Goal: Find contact information: Find contact information

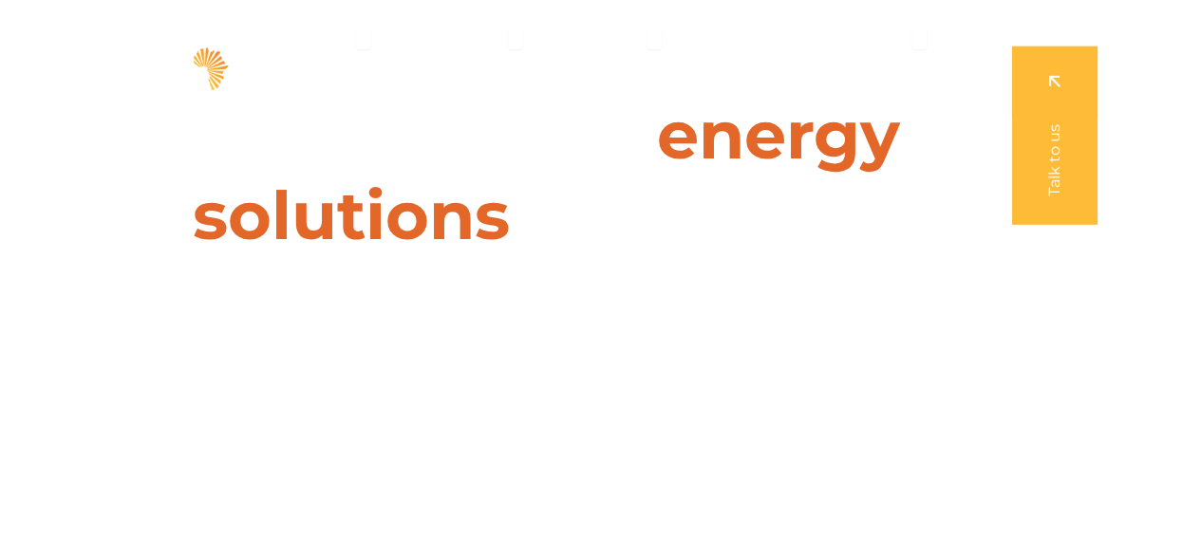
drag, startPoint x: 0, startPoint y: 0, endPoint x: 1187, endPoint y: -47, distance: 1187.5
click at [367, 41] on icon "Menu" at bounding box center [363, 37] width 15 height 15
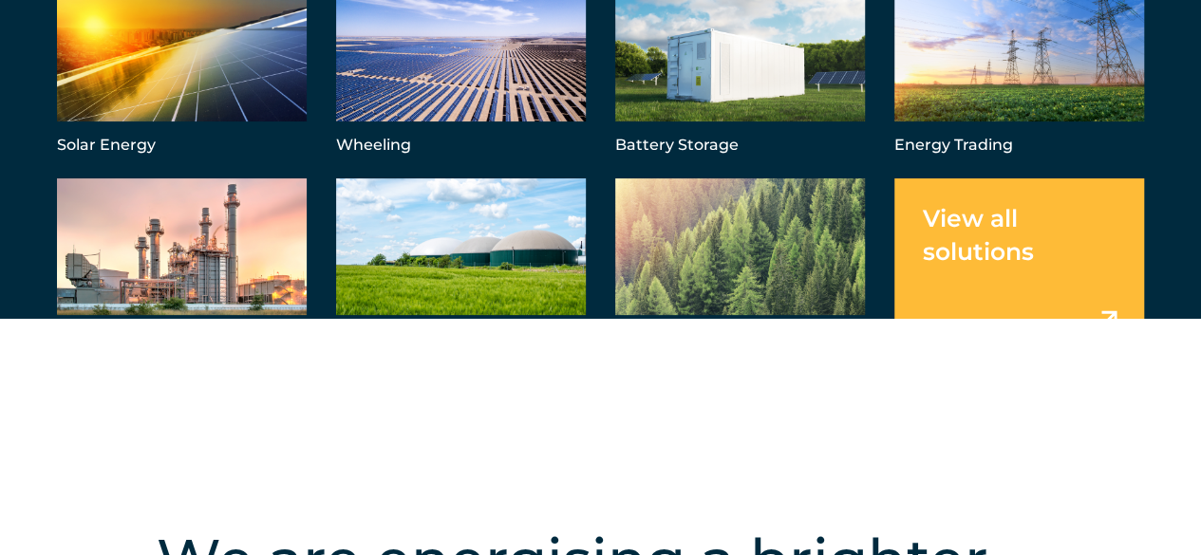
scroll to position [108, 0]
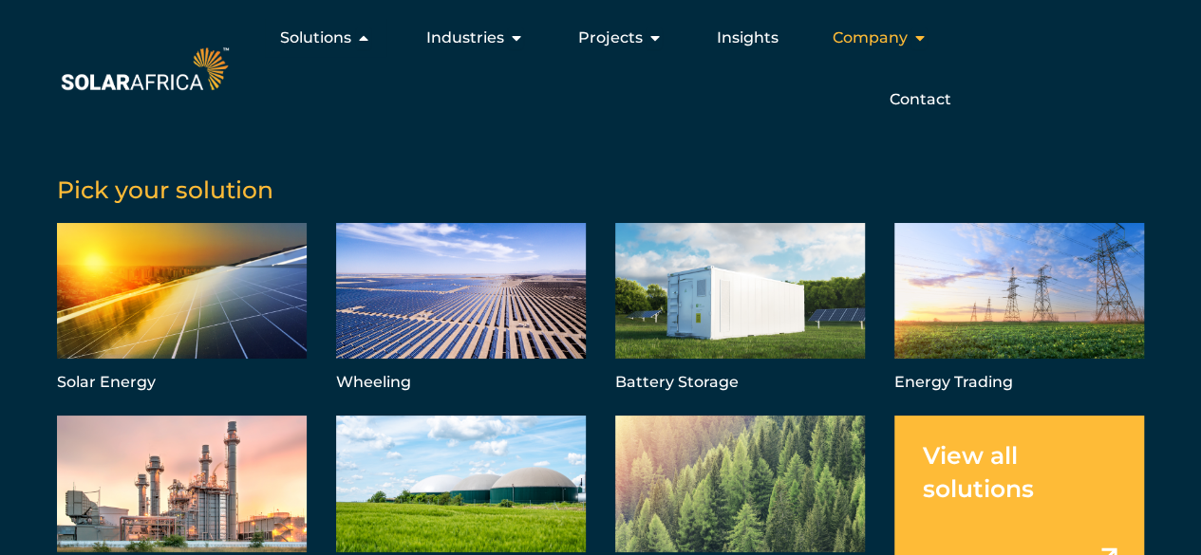
click at [919, 42] on icon "Menu" at bounding box center [918, 37] width 15 height 15
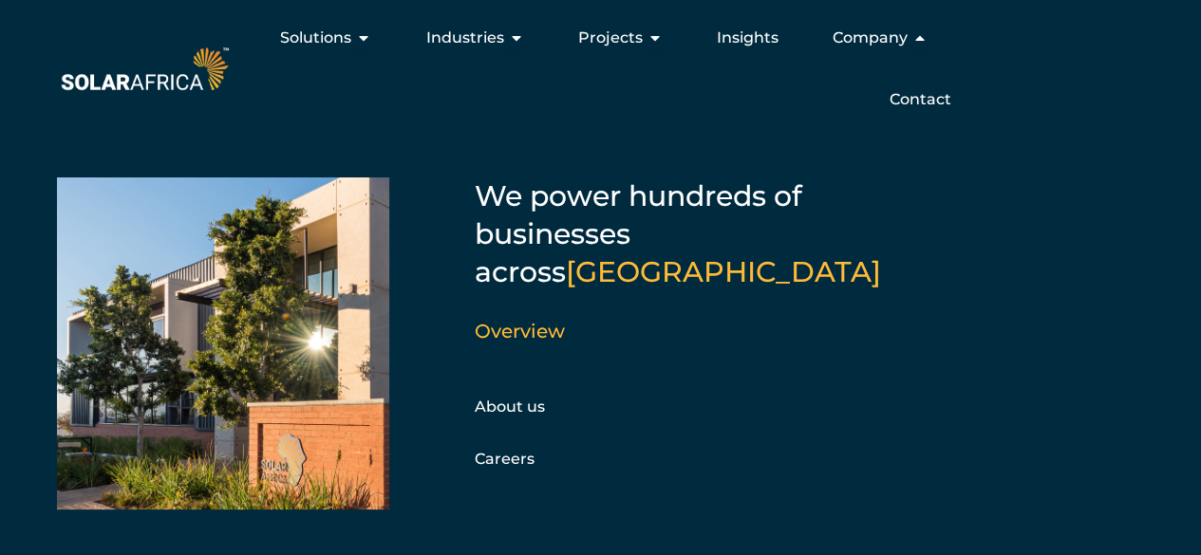
scroll to position [0, 0]
click at [926, 103] on span "Contact" at bounding box center [919, 99] width 62 height 23
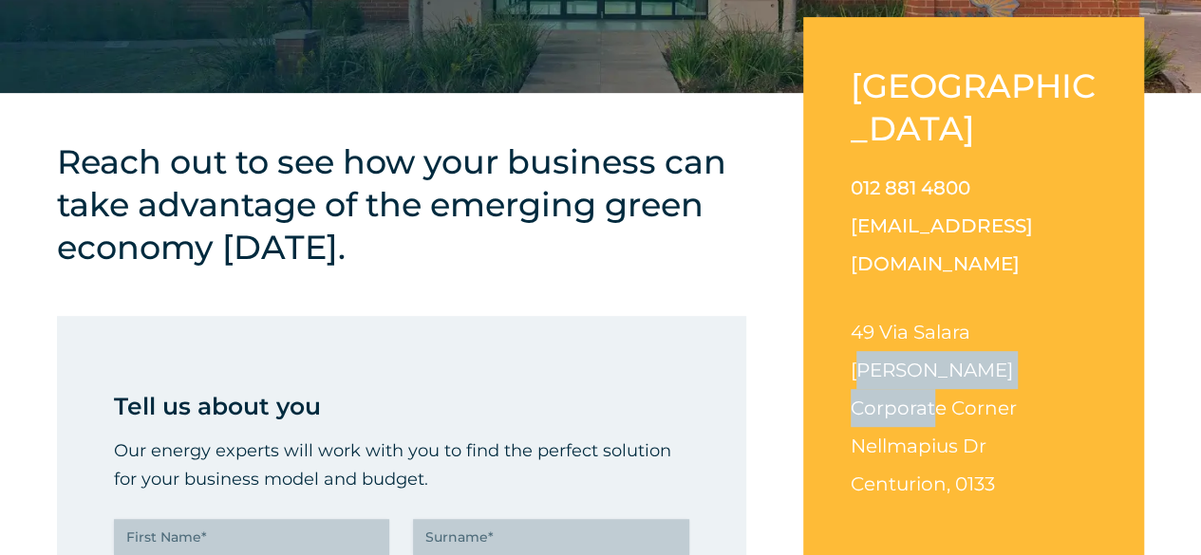
scroll to position [352, 0]
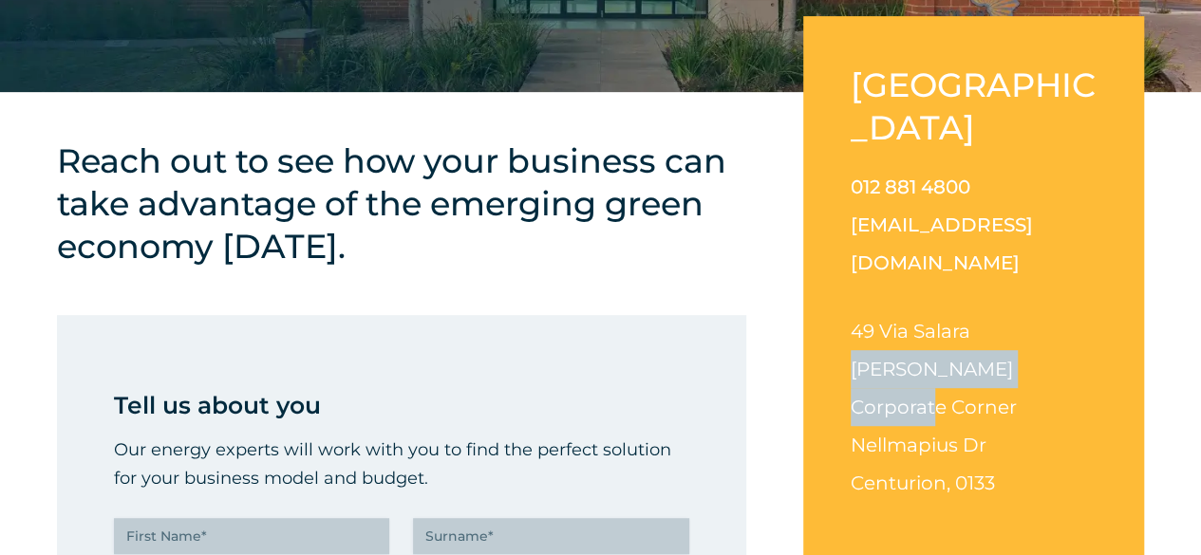
drag, startPoint x: 1065, startPoint y: 289, endPoint x: 851, endPoint y: 303, distance: 215.0
click at [851, 312] on p "49 Via Salara Irene Corporate Corner Nellmapius Dr Centurion, 0133" at bounding box center [974, 407] width 246 height 190
copy span "Irene Corporate Corner"
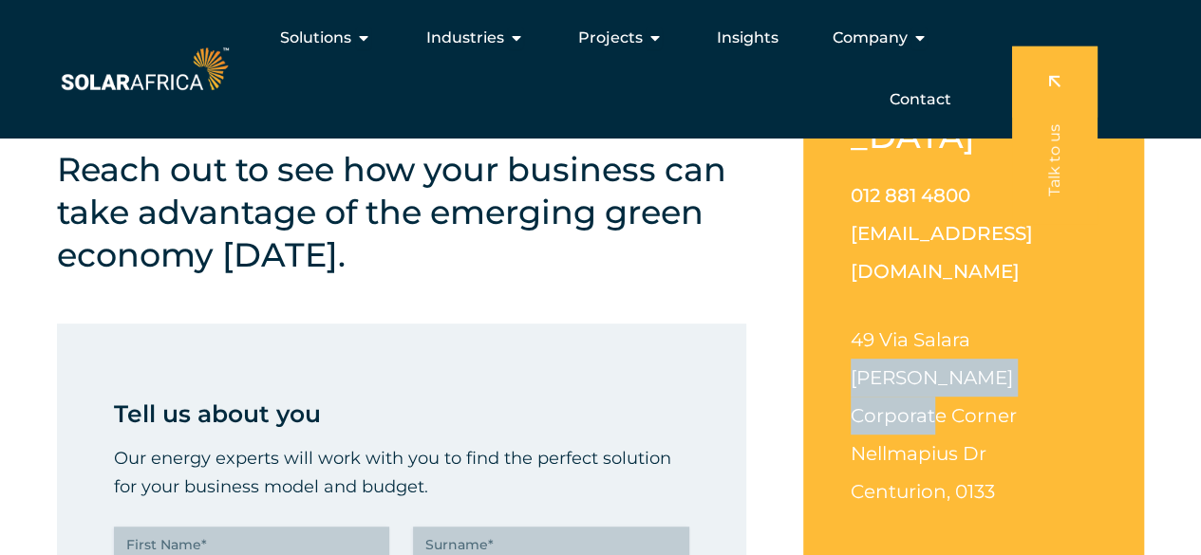
scroll to position [0, 0]
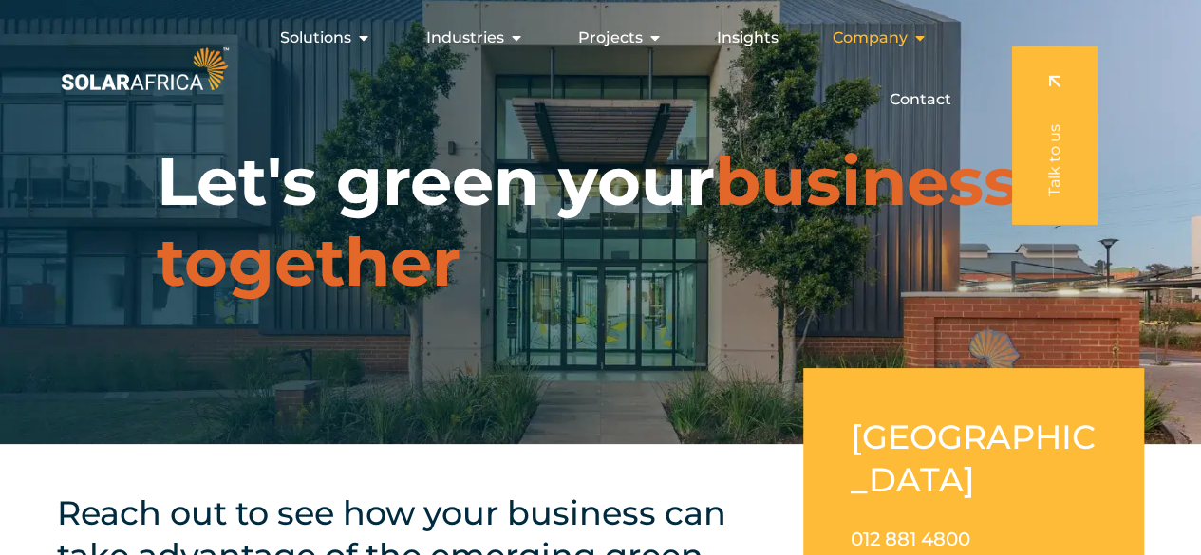
click at [922, 41] on icon "Menu" at bounding box center [918, 37] width 15 height 15
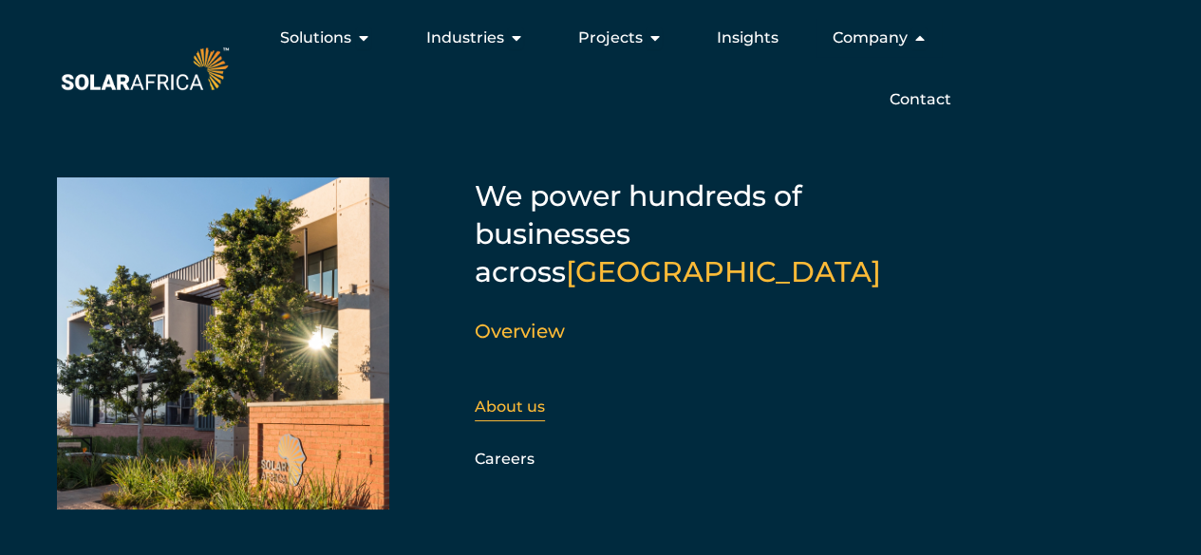
click at [532, 398] on link "About us" at bounding box center [510, 407] width 70 height 18
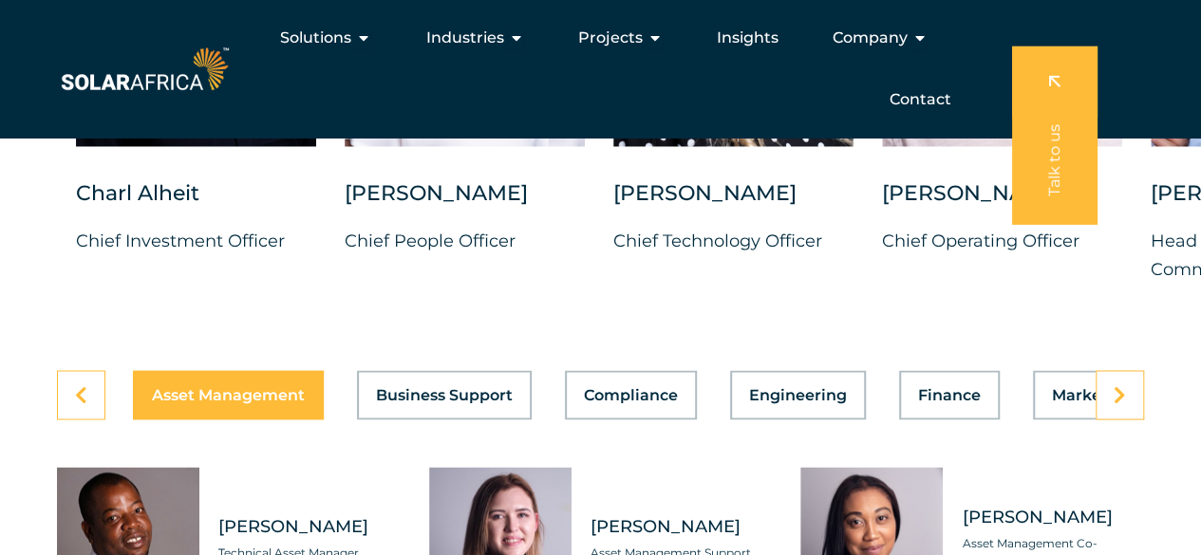
scroll to position [5101, 0]
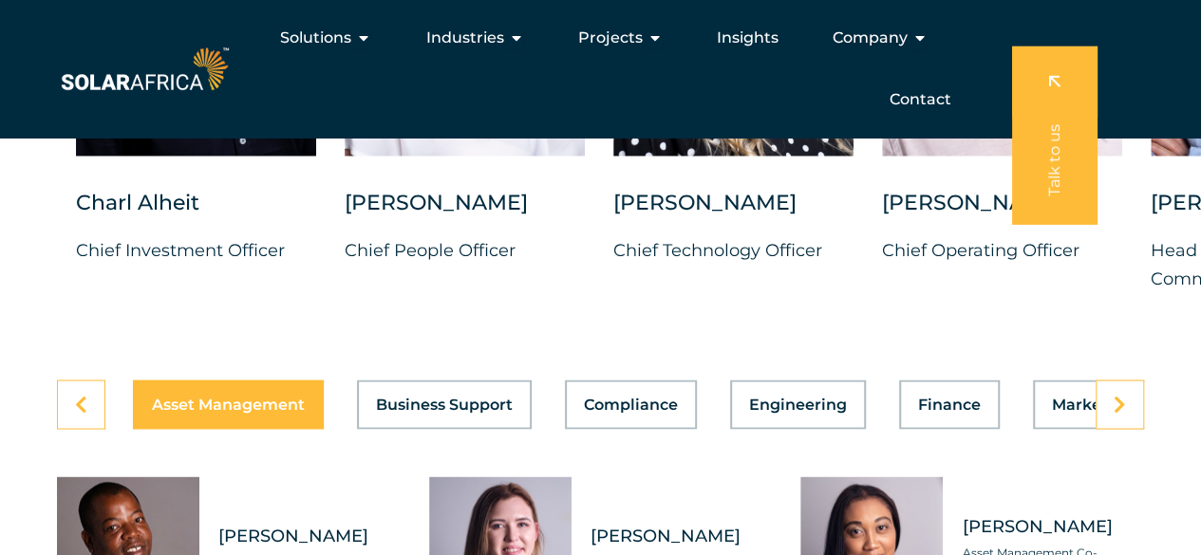
drag, startPoint x: 1206, startPoint y: 35, endPoint x: 1213, endPoint y: 386, distance: 351.3
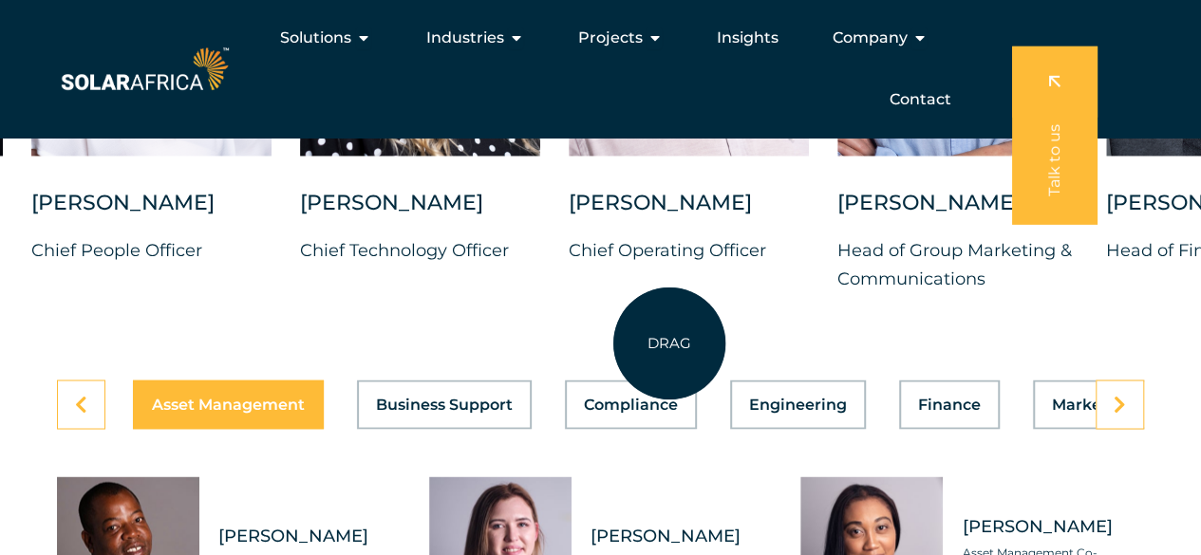
drag, startPoint x: 982, startPoint y: 353, endPoint x: 671, endPoint y: 344, distance: 311.5
click at [670, 324] on div "Charl Alheit Chief Investment Officer Candice Seggie Chief People Officer Suné …" at bounding box center [837, 51] width 2301 height 546
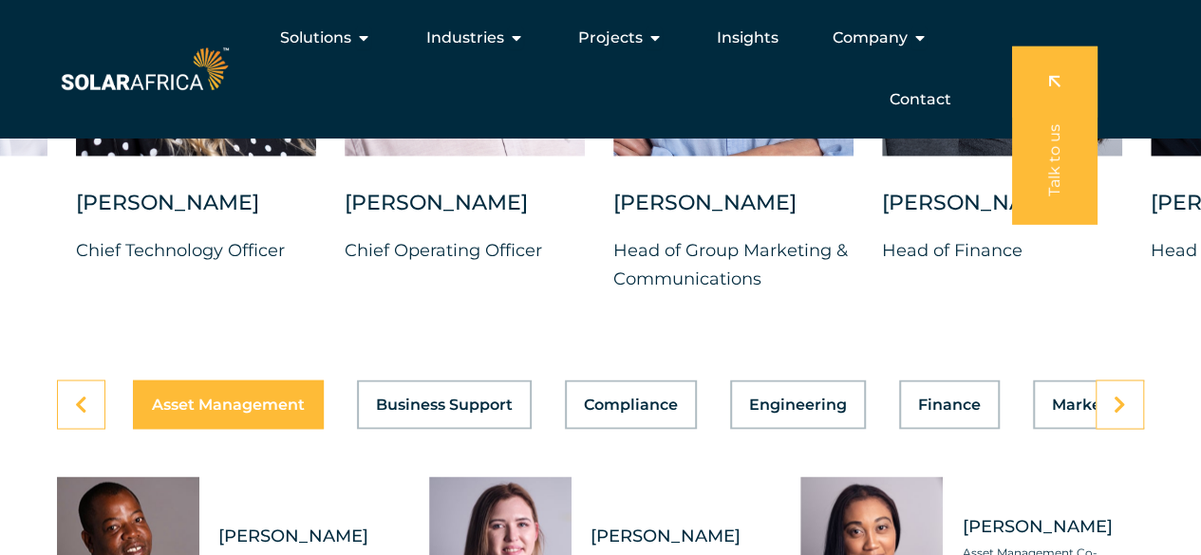
drag, startPoint x: 949, startPoint y: 331, endPoint x: 949, endPoint y: 363, distance: 31.3
click at [947, 379] on div "DRAG Charl Alheit Chief Investment Officer Candice Seggie Chief People Officer …" at bounding box center [600, 69] width 1201 height 623
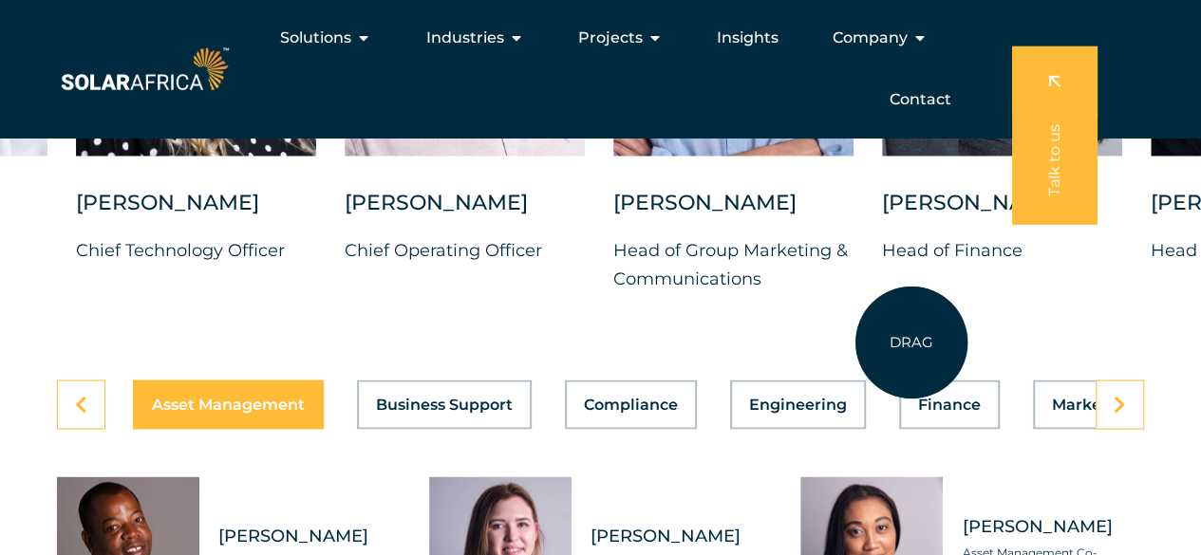
drag, startPoint x: 917, startPoint y: 277, endPoint x: 936, endPoint y: 327, distance: 53.8
click at [917, 324] on div "Charl Alheit Chief Investment Officer Candice Seggie Chief People Officer Suné …" at bounding box center [613, 51] width 2301 height 546
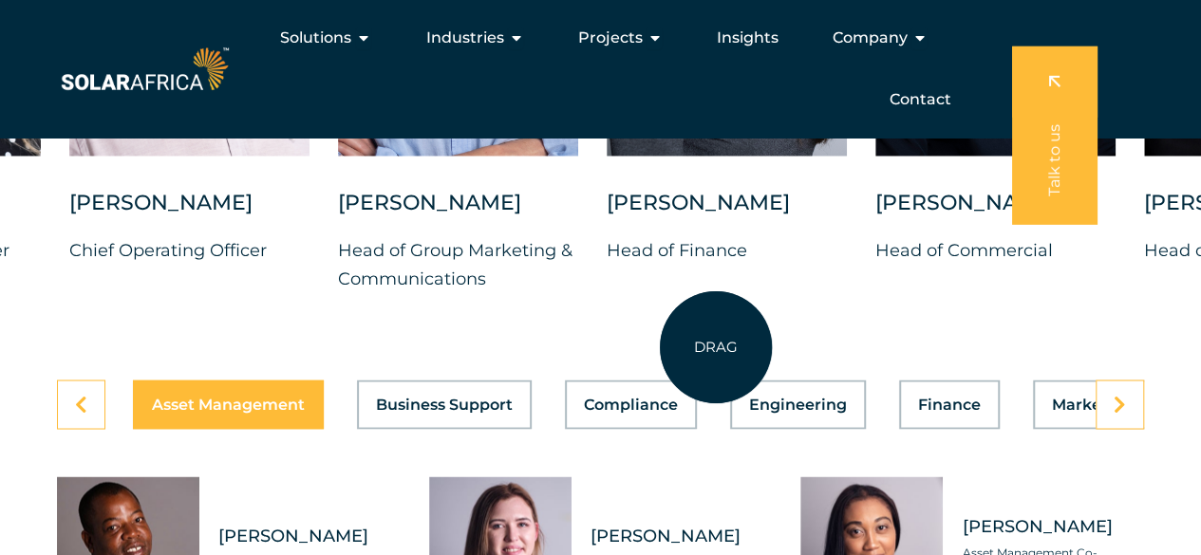
drag, startPoint x: 991, startPoint y: 324, endPoint x: 716, endPoint y: 347, distance: 276.3
click at [716, 324] on div "Charl Alheit Chief Investment Officer Candice Seggie Chief People Officer Suné …" at bounding box center [337, 51] width 2301 height 546
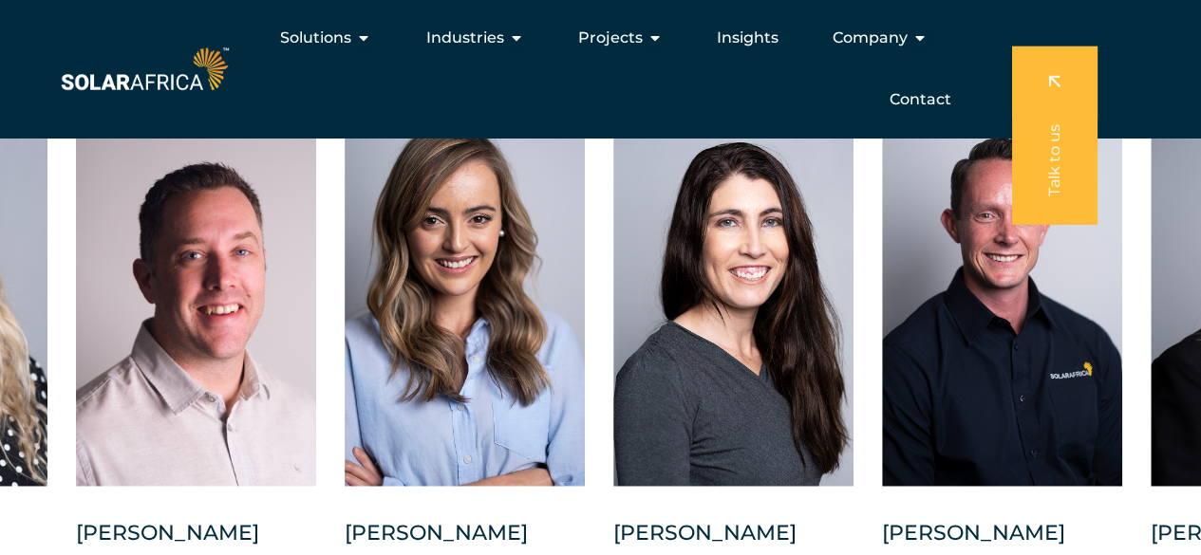
scroll to position [4760, 0]
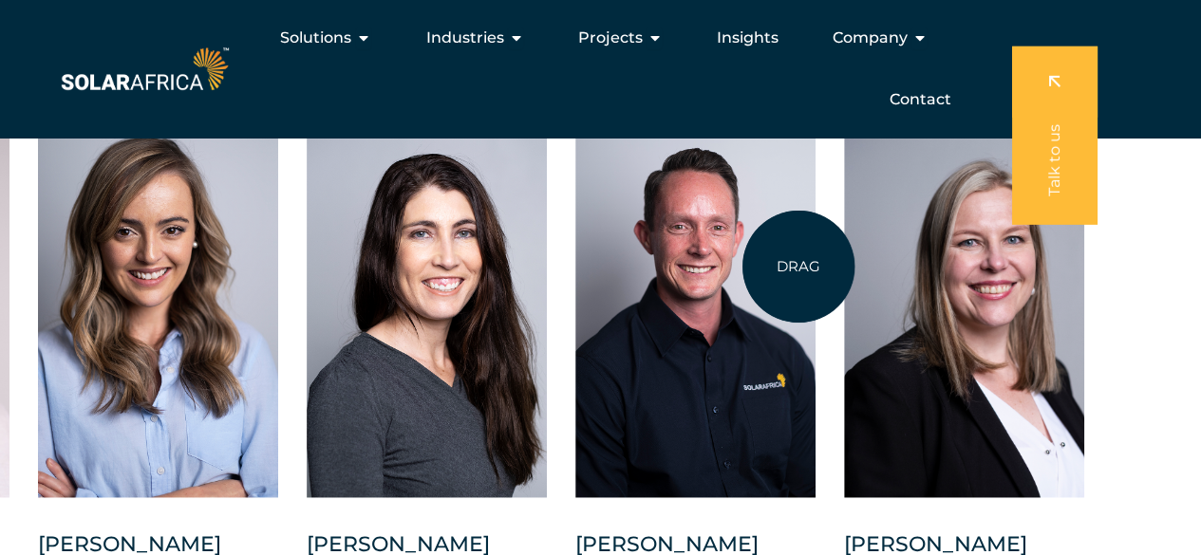
drag, startPoint x: 1105, startPoint y: 421, endPoint x: 798, endPoint y: 267, distance: 343.0
click at [798, 267] on div at bounding box center [695, 309] width 240 height 378
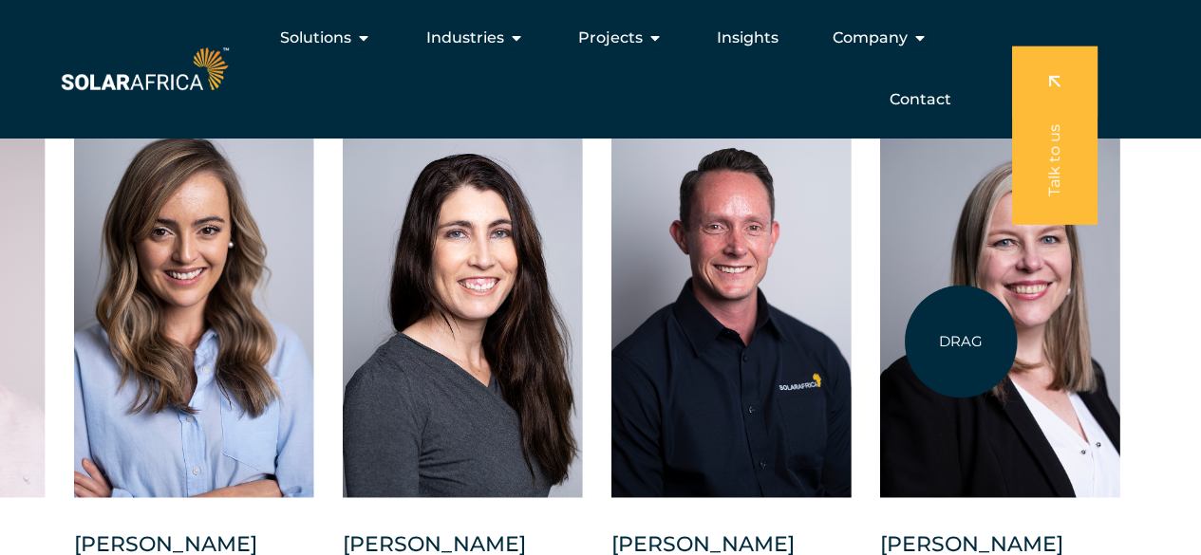
drag, startPoint x: 972, startPoint y: 440, endPoint x: 961, endPoint y: 342, distance: 98.4
click at [961, 342] on div at bounding box center [1000, 309] width 240 height 378
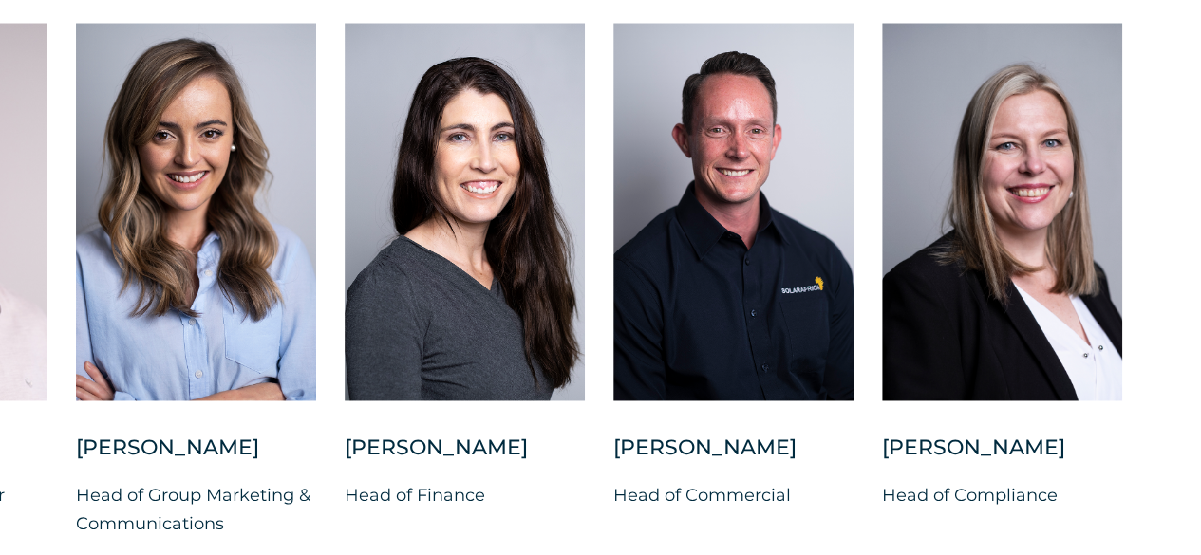
scroll to position [4873, 0]
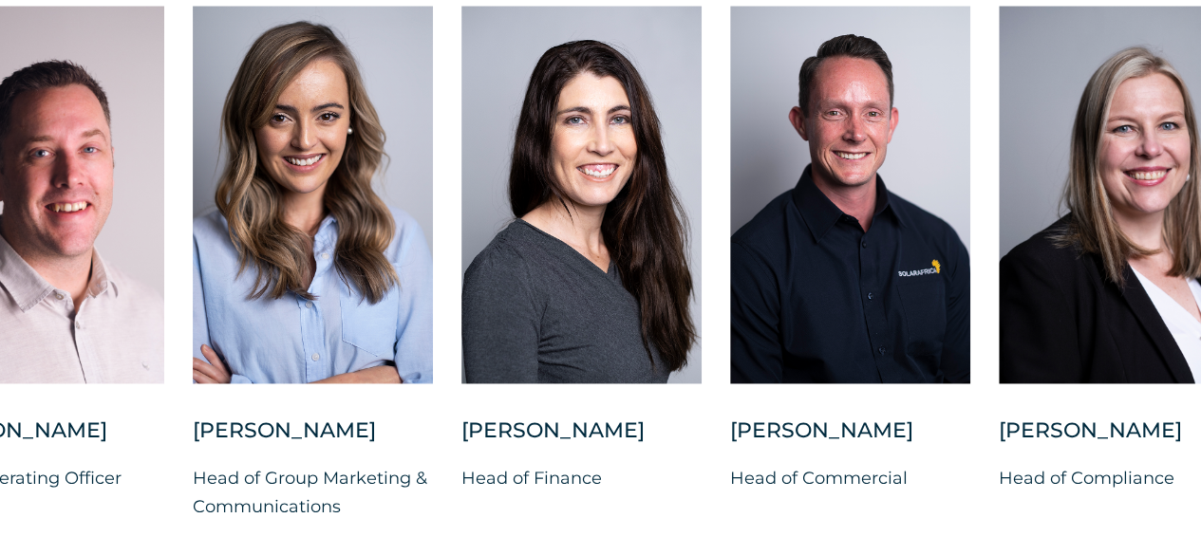
drag, startPoint x: 1097, startPoint y: 373, endPoint x: 1214, endPoint y: 344, distance: 120.4
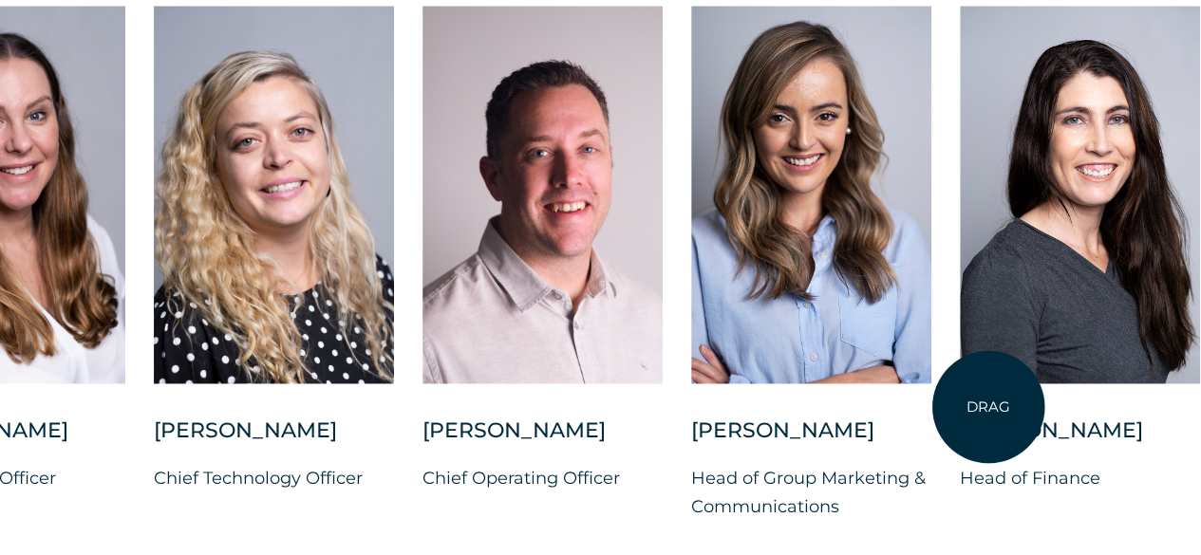
drag, startPoint x: 642, startPoint y: 415, endPoint x: 990, endPoint y: 407, distance: 348.5
click at [990, 383] on div at bounding box center [1080, 195] width 240 height 378
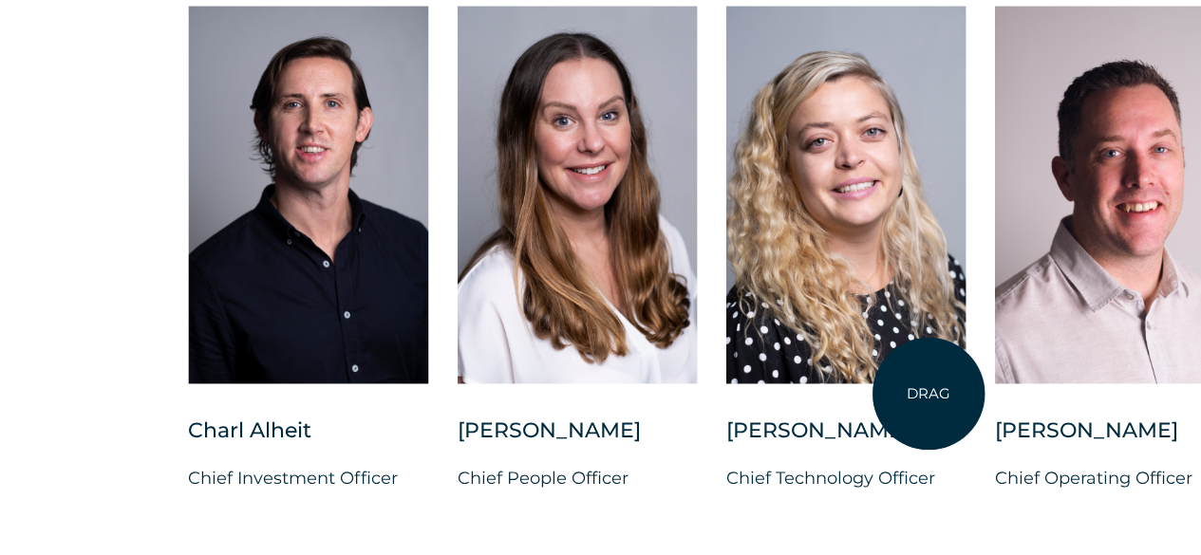
drag, startPoint x: 366, startPoint y: 405, endPoint x: 928, endPoint y: 394, distance: 562.1
click at [928, 383] on div at bounding box center [845, 195] width 240 height 378
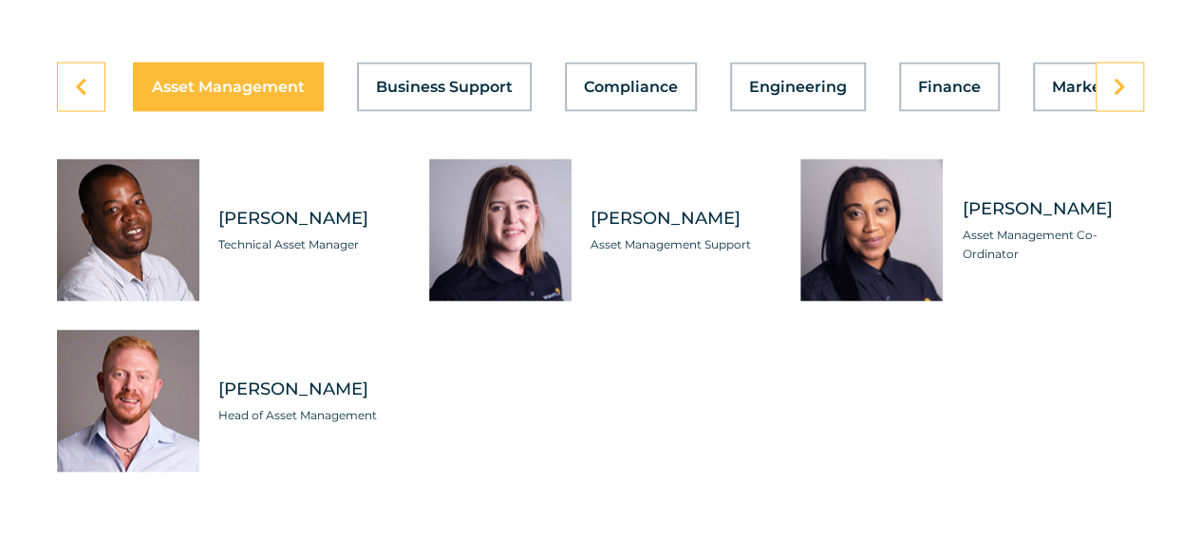
scroll to position [5431, 0]
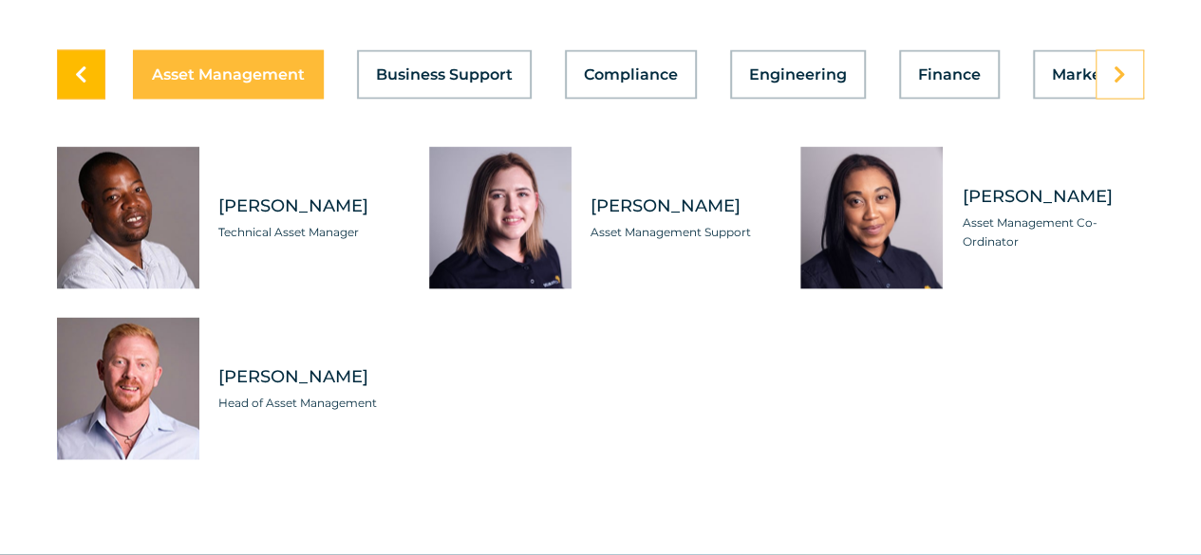
click at [72, 100] on link at bounding box center [81, 74] width 48 height 49
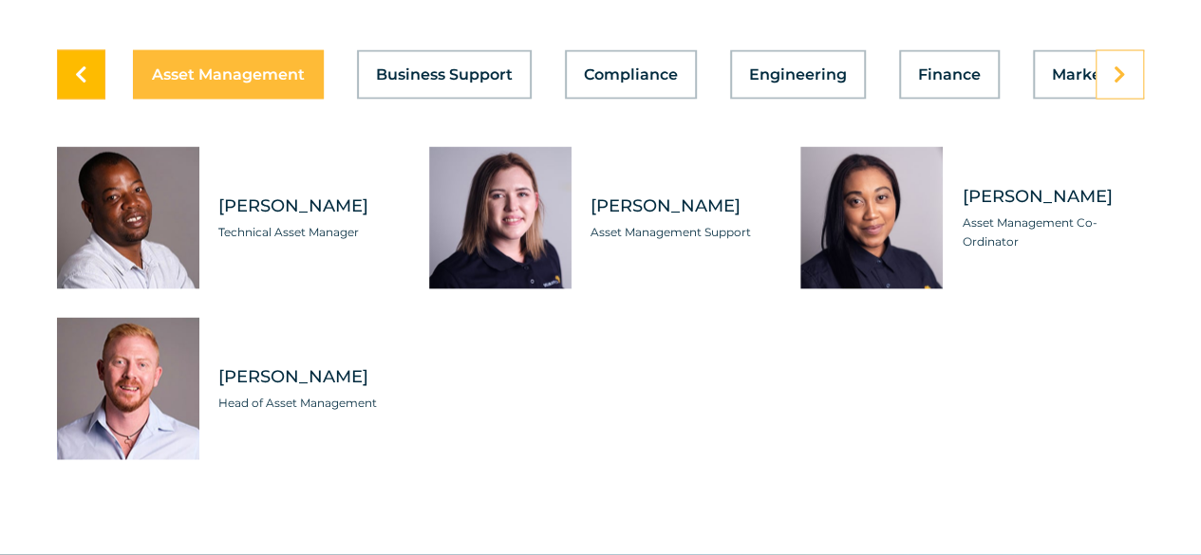
click at [72, 100] on link at bounding box center [81, 74] width 48 height 49
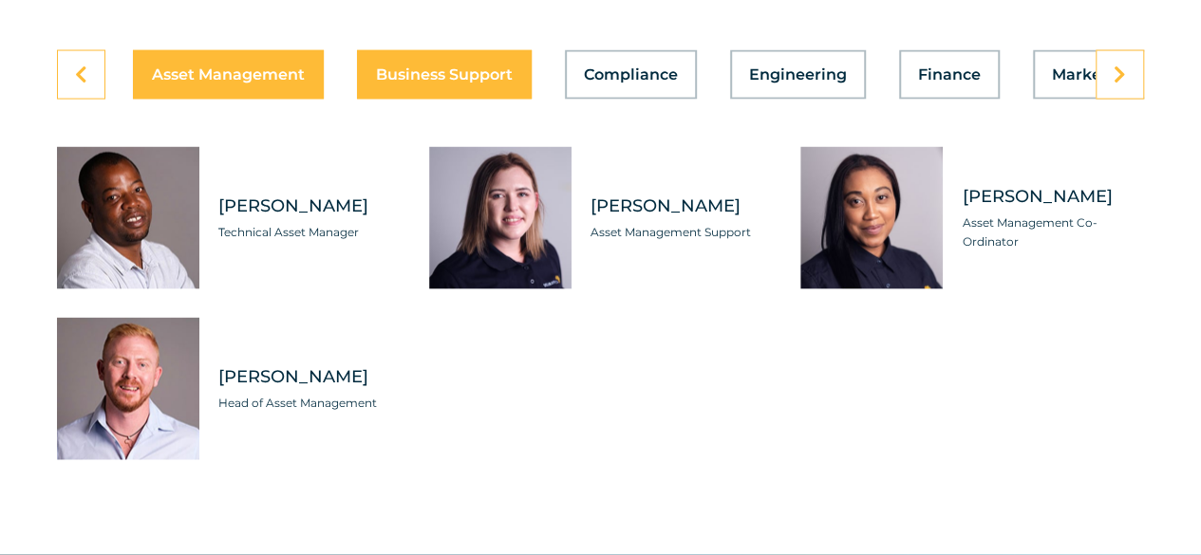
click at [421, 83] on span "Business Support" at bounding box center [444, 74] width 137 height 15
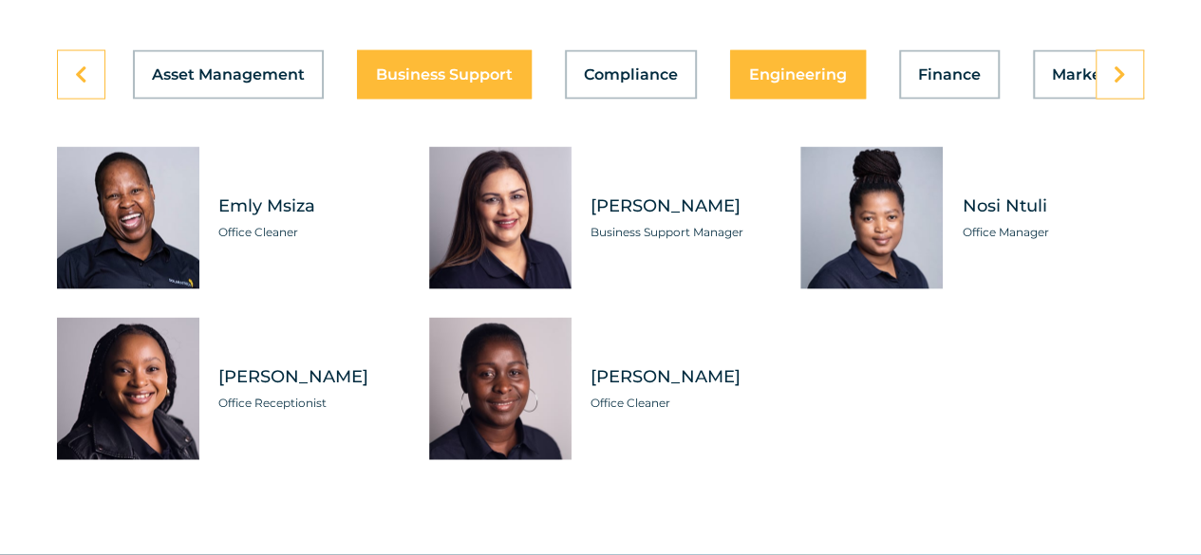
click at [822, 83] on span "Engineering" at bounding box center [798, 74] width 98 height 15
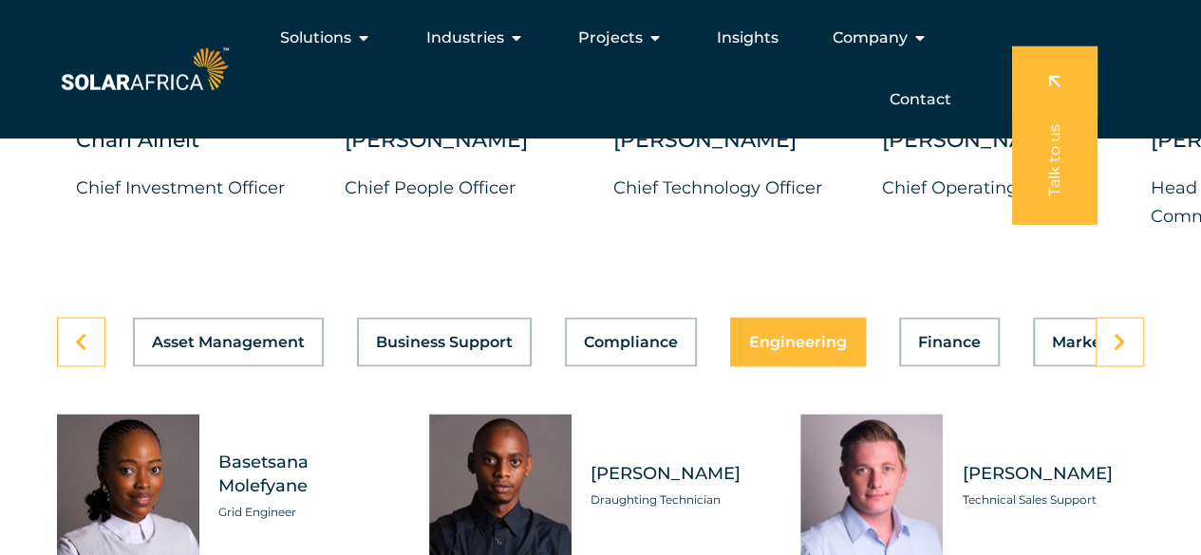
scroll to position [5153, 0]
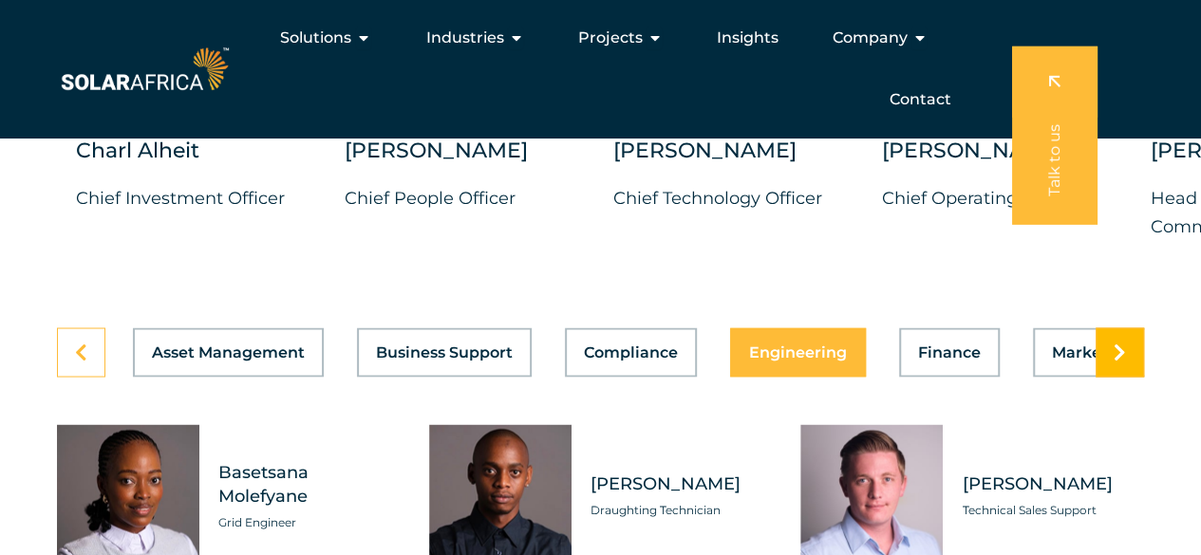
click at [1124, 362] on icon at bounding box center [1119, 352] width 12 height 19
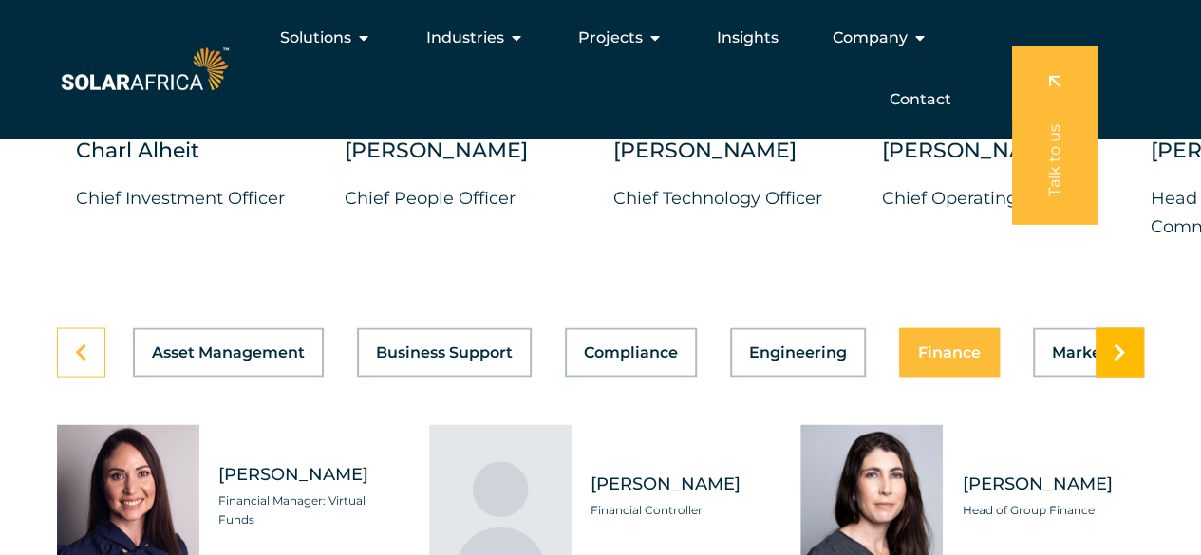
click at [1124, 362] on icon at bounding box center [1119, 352] width 12 height 19
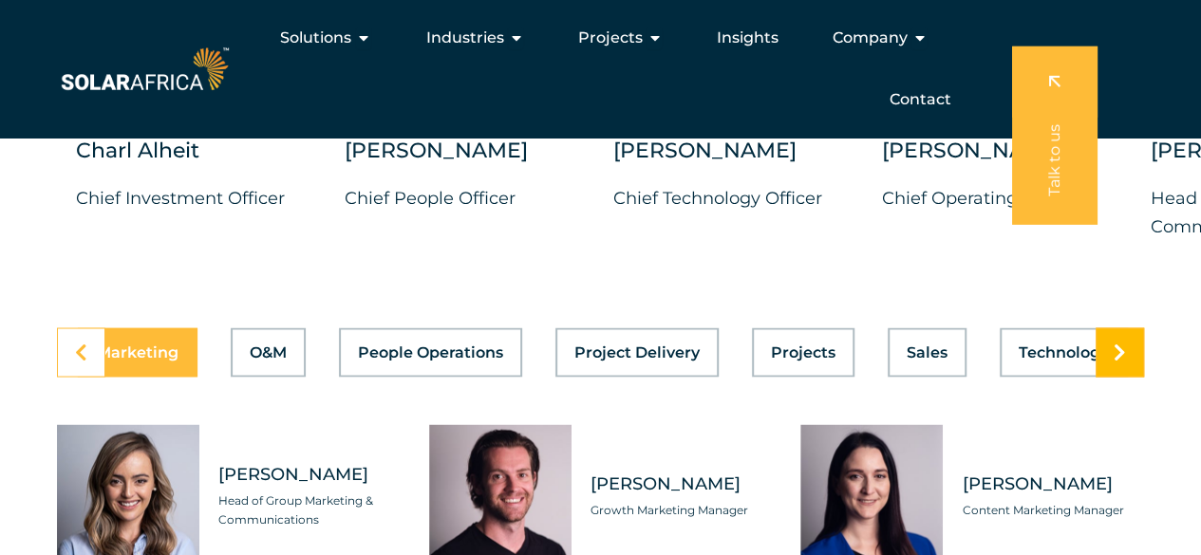
scroll to position [0, 1011]
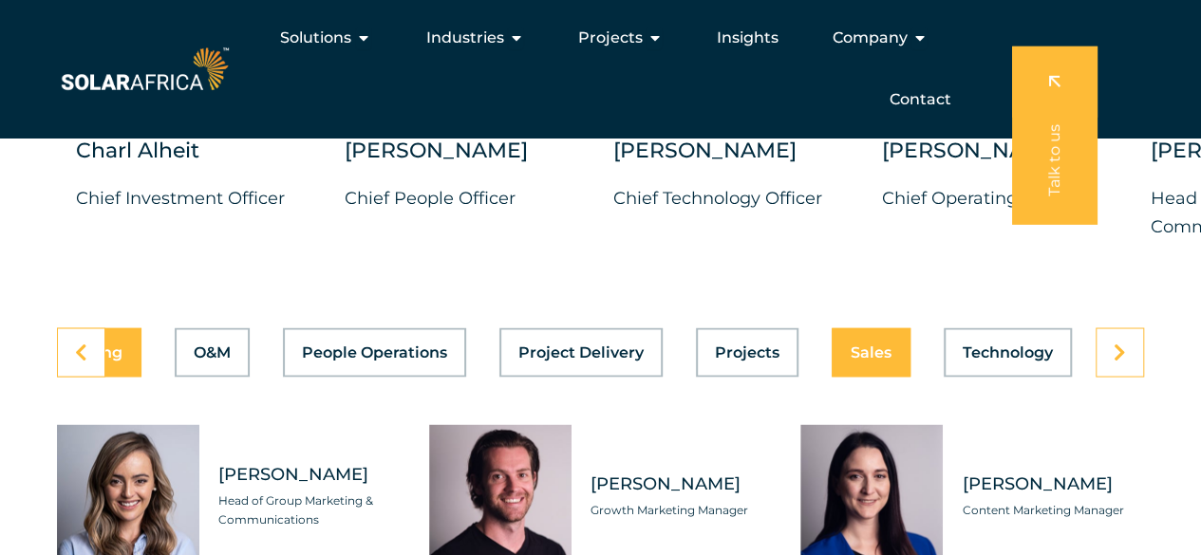
click at [887, 377] on button "Sales" at bounding box center [871, 351] width 79 height 49
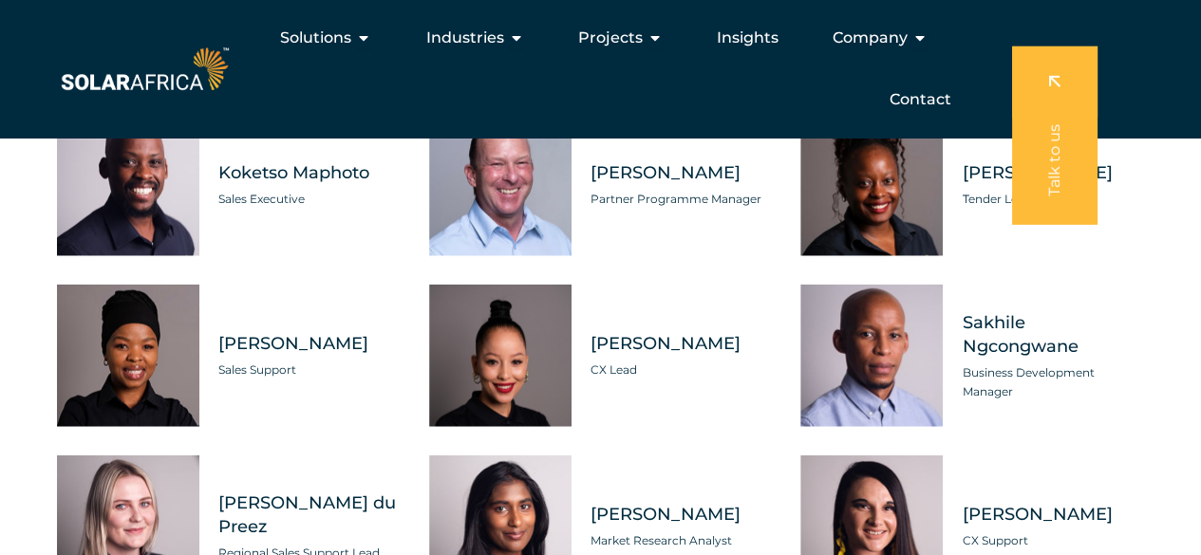
scroll to position [5597, 0]
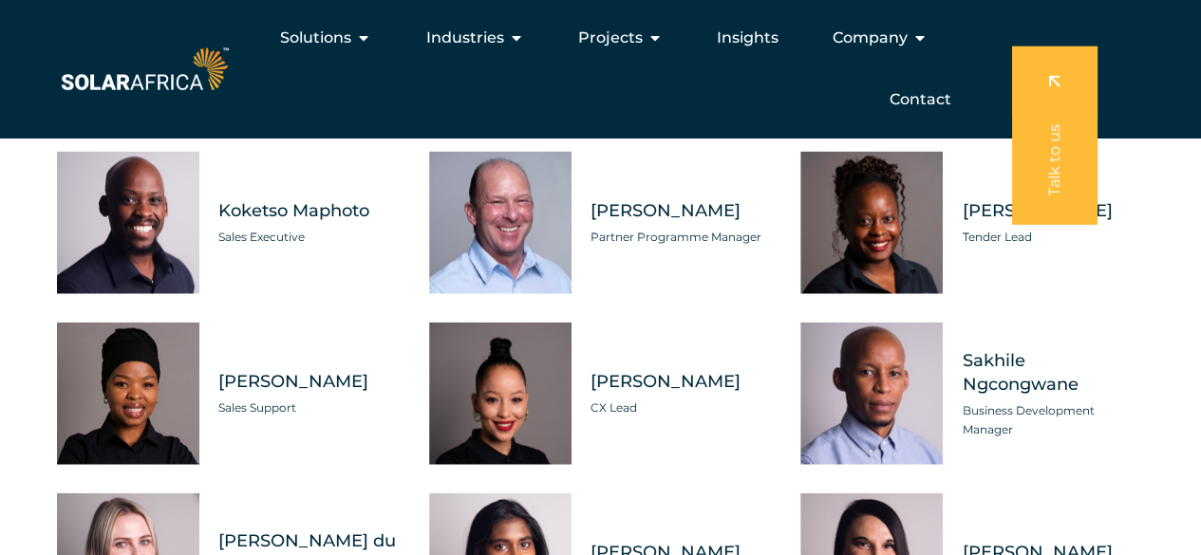
click at [271, 223] on span "Koketso Maphoto" at bounding box center [309, 211] width 182 height 24
click at [120, 261] on div "Tabs. Open items with Enter or Space, close with Escape and navigate using the …" at bounding box center [128, 223] width 142 height 142
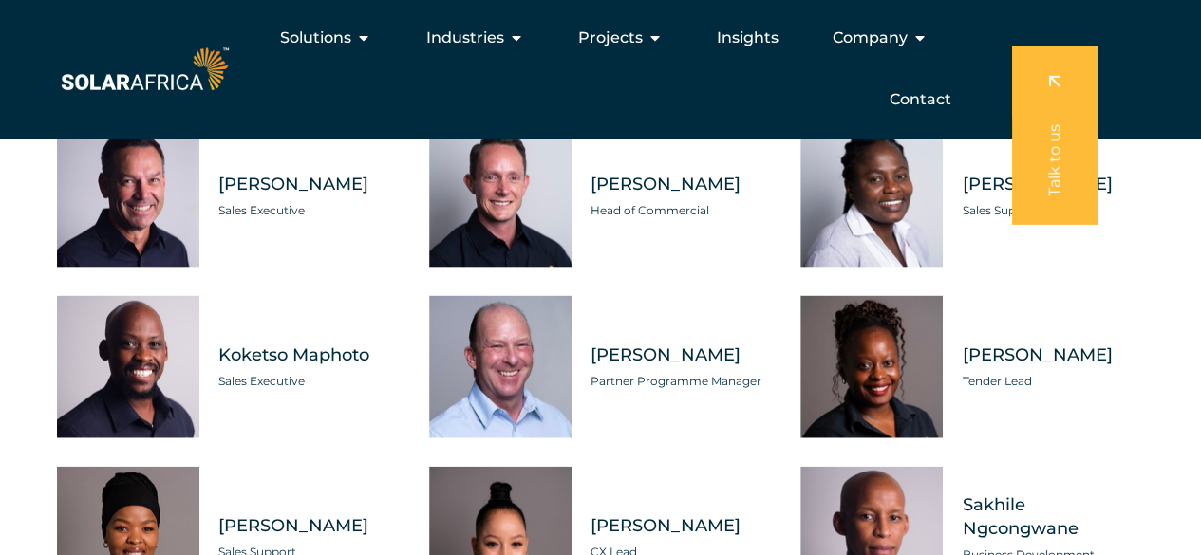
scroll to position [5445, 0]
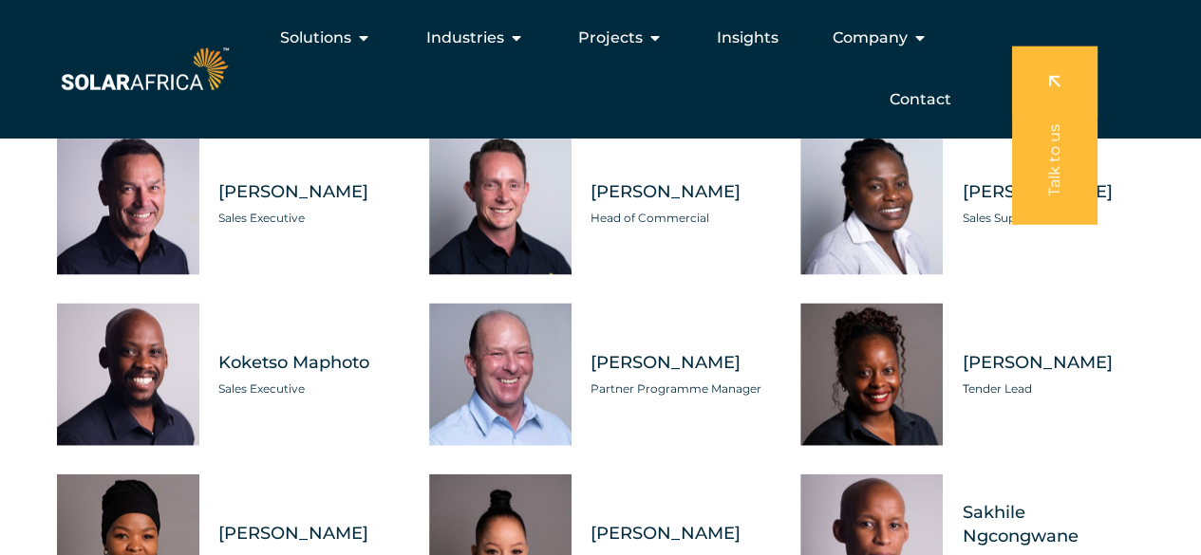
click at [288, 375] on span "Koketso Maphoto" at bounding box center [309, 363] width 182 height 24
drag, startPoint x: 368, startPoint y: 404, endPoint x: 216, endPoint y: 405, distance: 151.9
click at [216, 405] on div "Koketso Maphoto Sales Executive" at bounding box center [299, 375] width 201 height 142
copy span "Koketso Maphoto"
drag, startPoint x: 349, startPoint y: 232, endPoint x: 221, endPoint y: 236, distance: 128.2
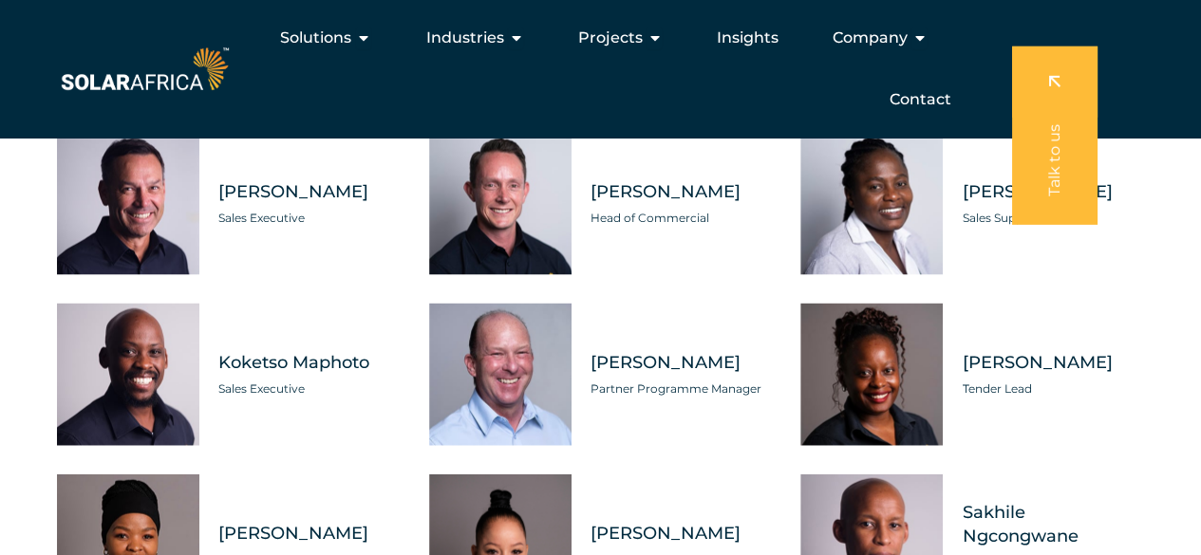
click at [221, 204] on span "Brad Michalaro" at bounding box center [309, 192] width 182 height 24
copy span "Brad Michalaro"
click at [690, 275] on div "Brandon Horn Head of Commercial" at bounding box center [671, 204] width 201 height 142
drag, startPoint x: 720, startPoint y: 236, endPoint x: 592, endPoint y: 241, distance: 127.3
click at [592, 204] on span "Brandon Horn" at bounding box center [681, 192] width 182 height 24
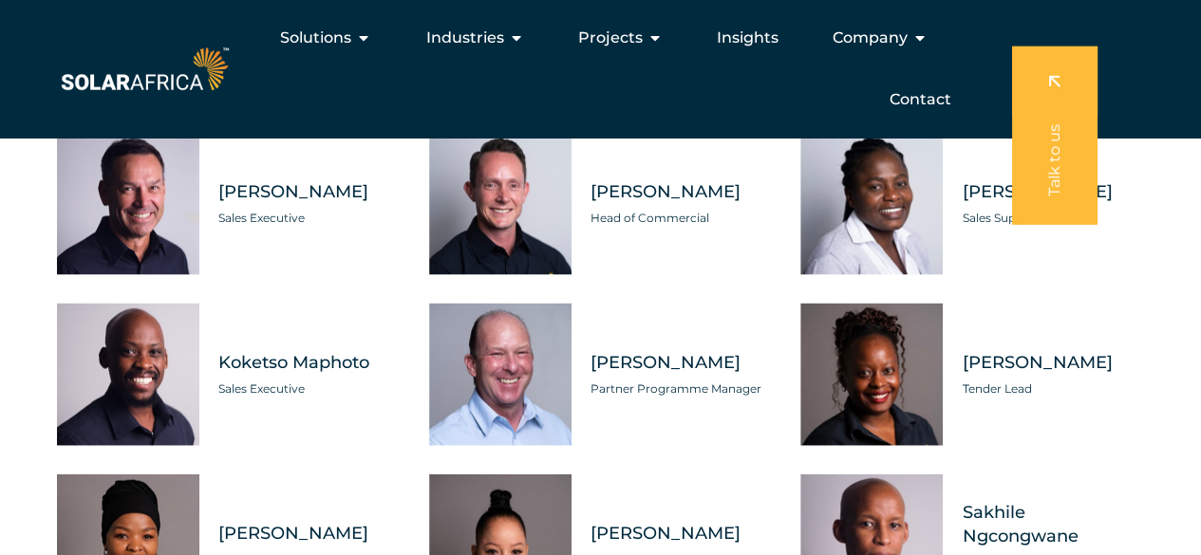
copy span "Brandon Horn"
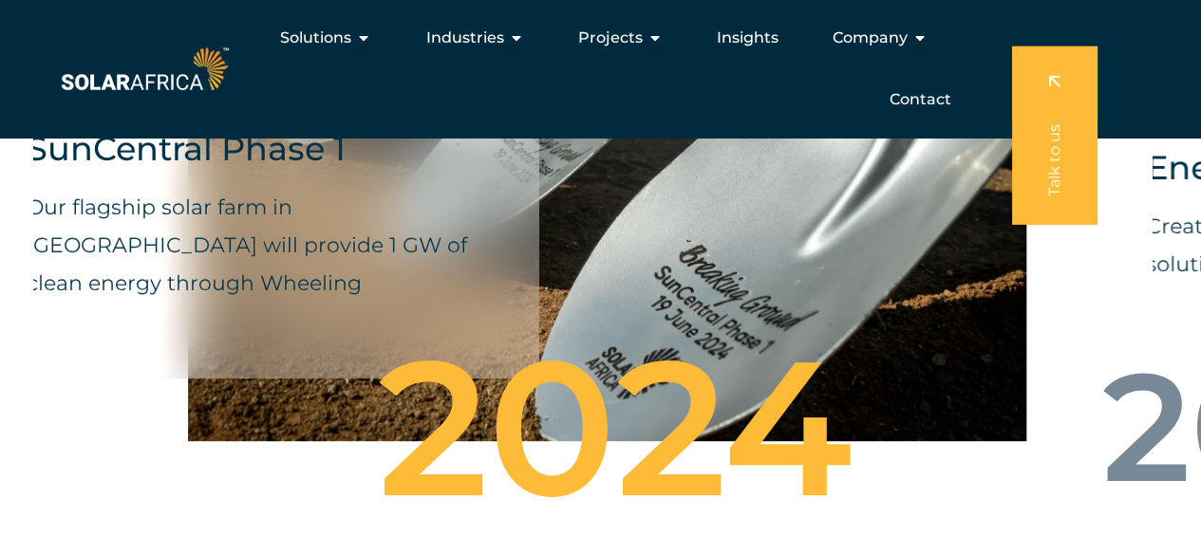
scroll to position [5145, 0]
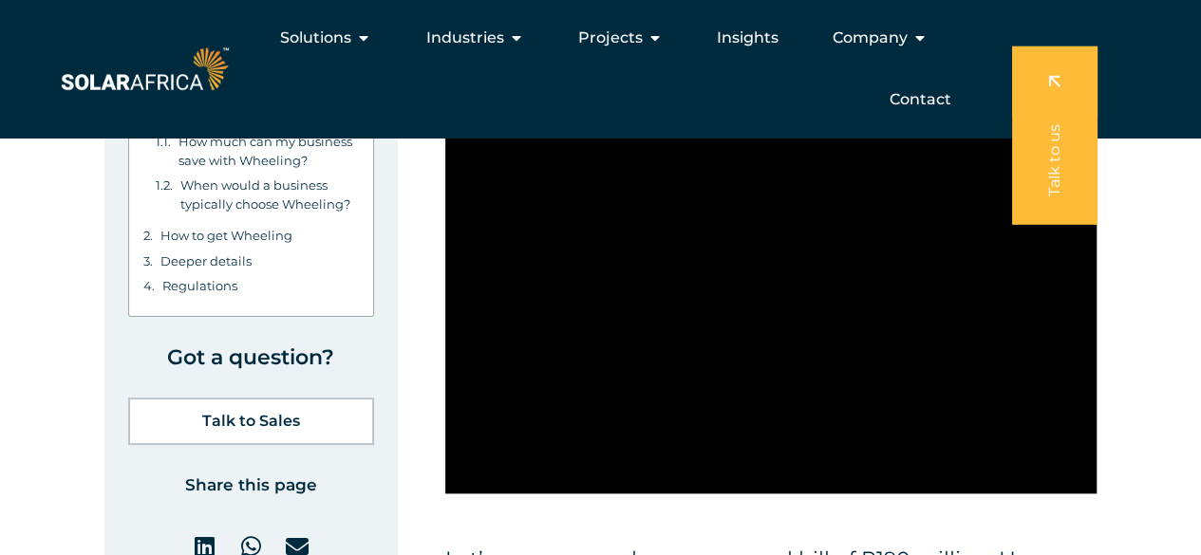
scroll to position [4442, 0]
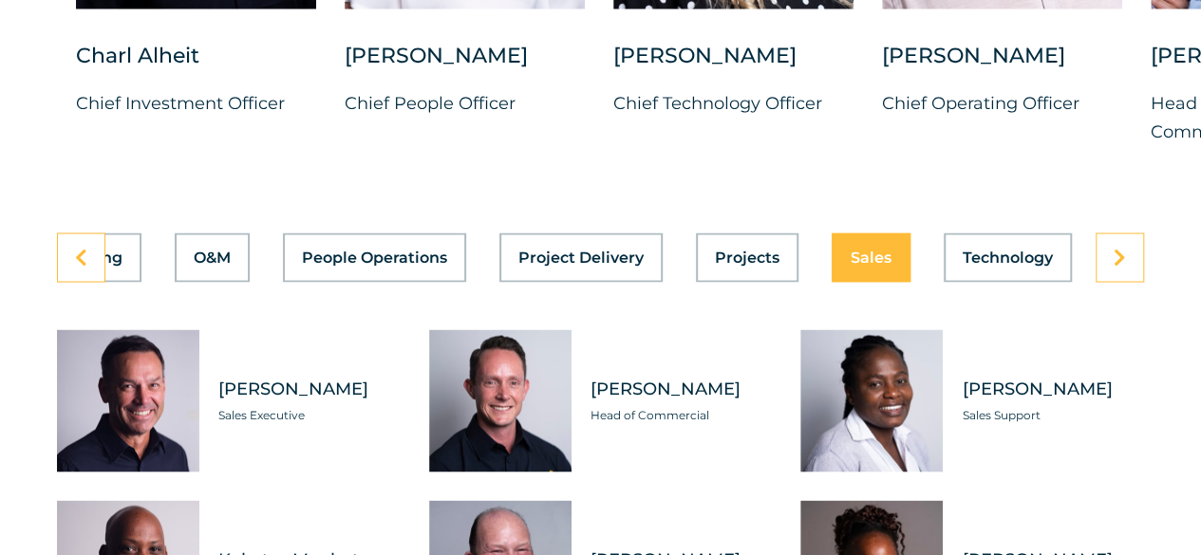
scroll to position [5239, 0]
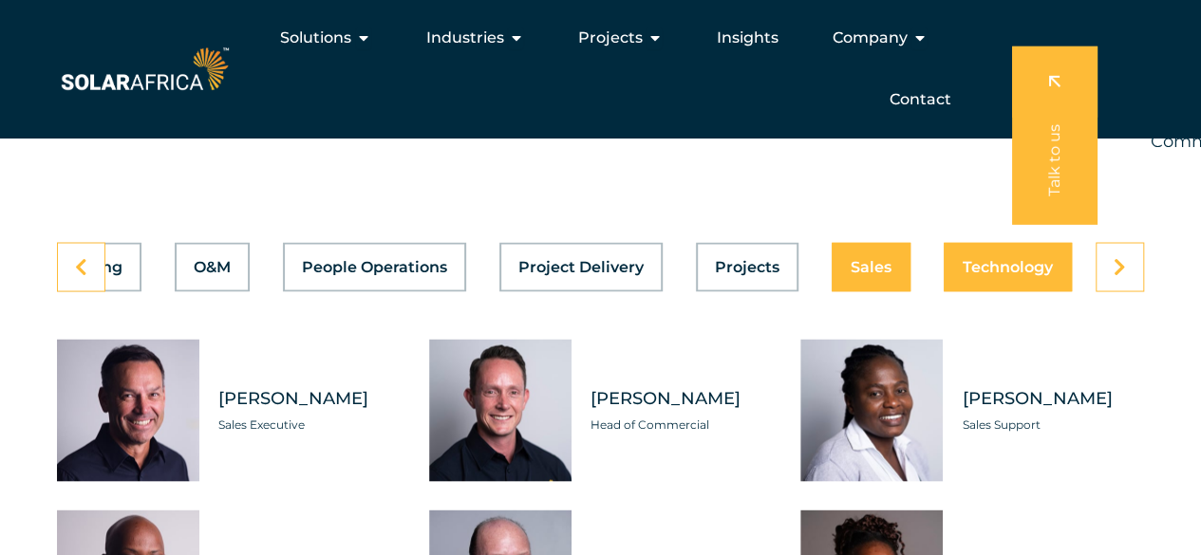
click at [1026, 274] on span "Technology" at bounding box center [1008, 266] width 90 height 15
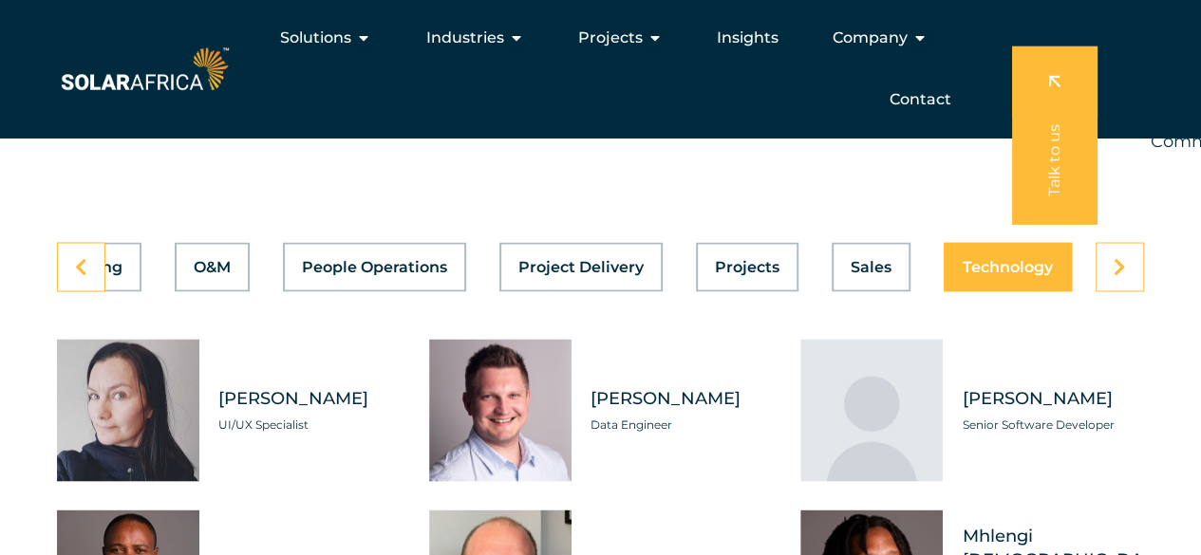
scroll to position [0, 1011]
click at [1114, 276] on icon at bounding box center [1119, 266] width 12 height 19
click at [756, 274] on span "Projects" at bounding box center [747, 266] width 65 height 15
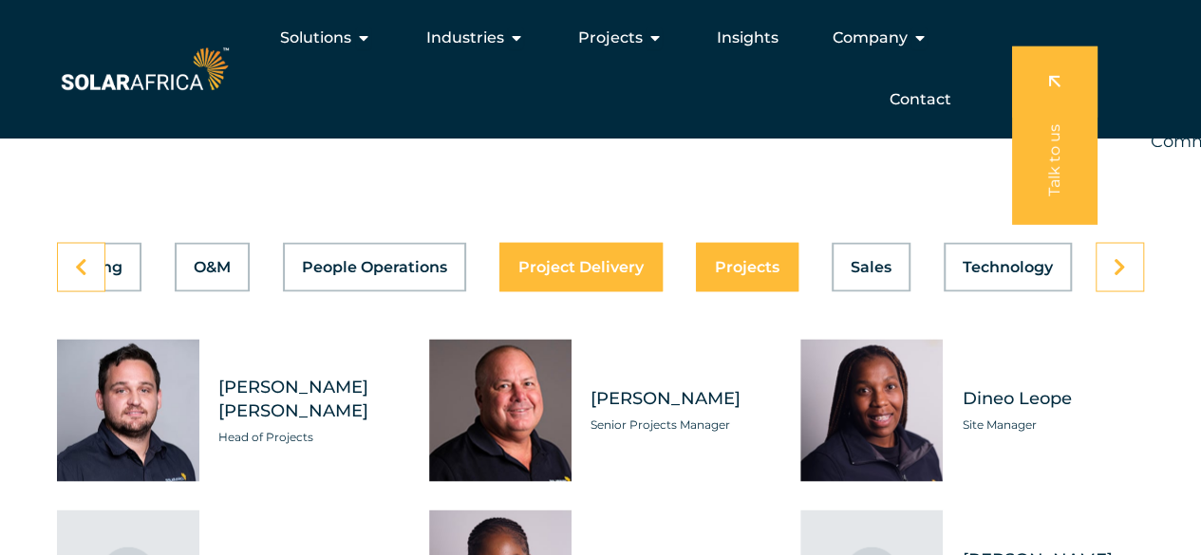
click at [598, 274] on span "Project Delivery" at bounding box center [580, 266] width 125 height 15
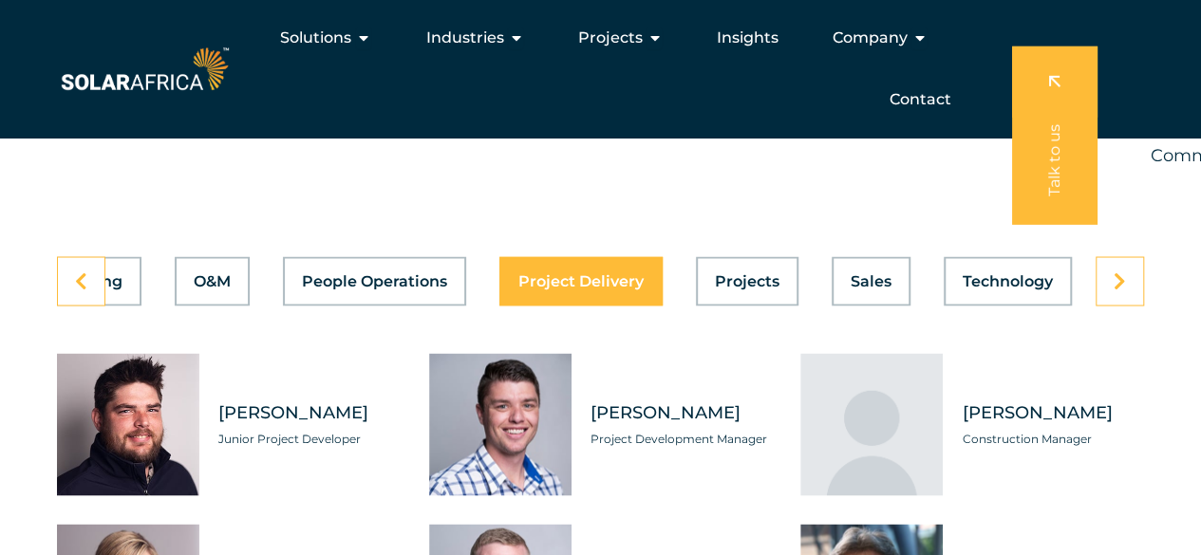
scroll to position [5207, 0]
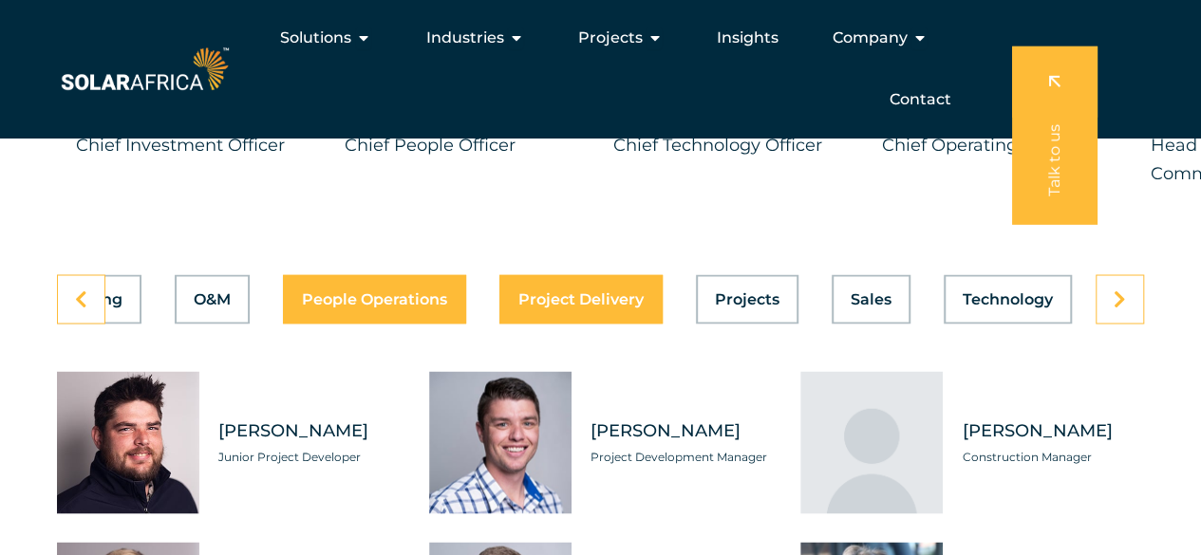
click at [395, 307] on span "People Operations" at bounding box center [374, 298] width 145 height 15
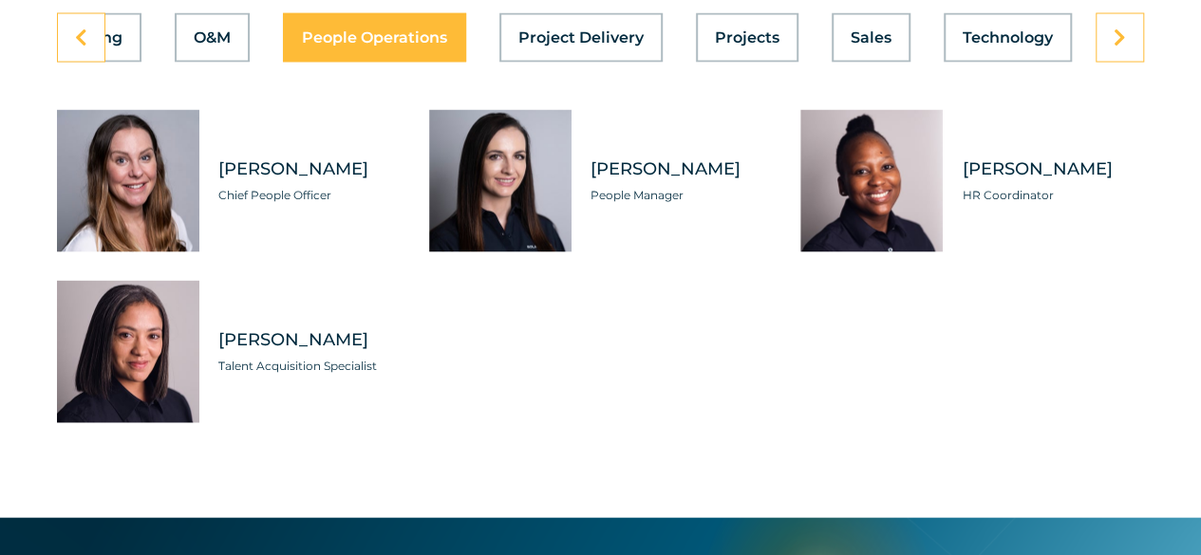
scroll to position [5477, 0]
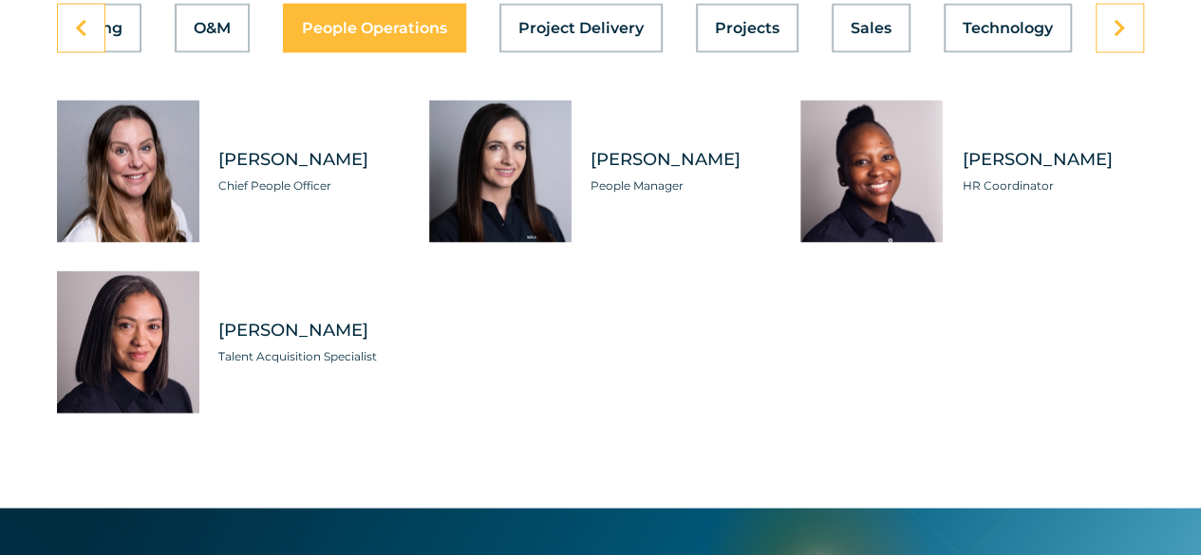
drag, startPoint x: 352, startPoint y: 201, endPoint x: 213, endPoint y: 202, distance: 139.5
click at [213, 202] on div "Candice Seggie Chief People Officer" at bounding box center [299, 172] width 201 height 142
copy span "Candice Seggie"
